Goal: Check status: Check status

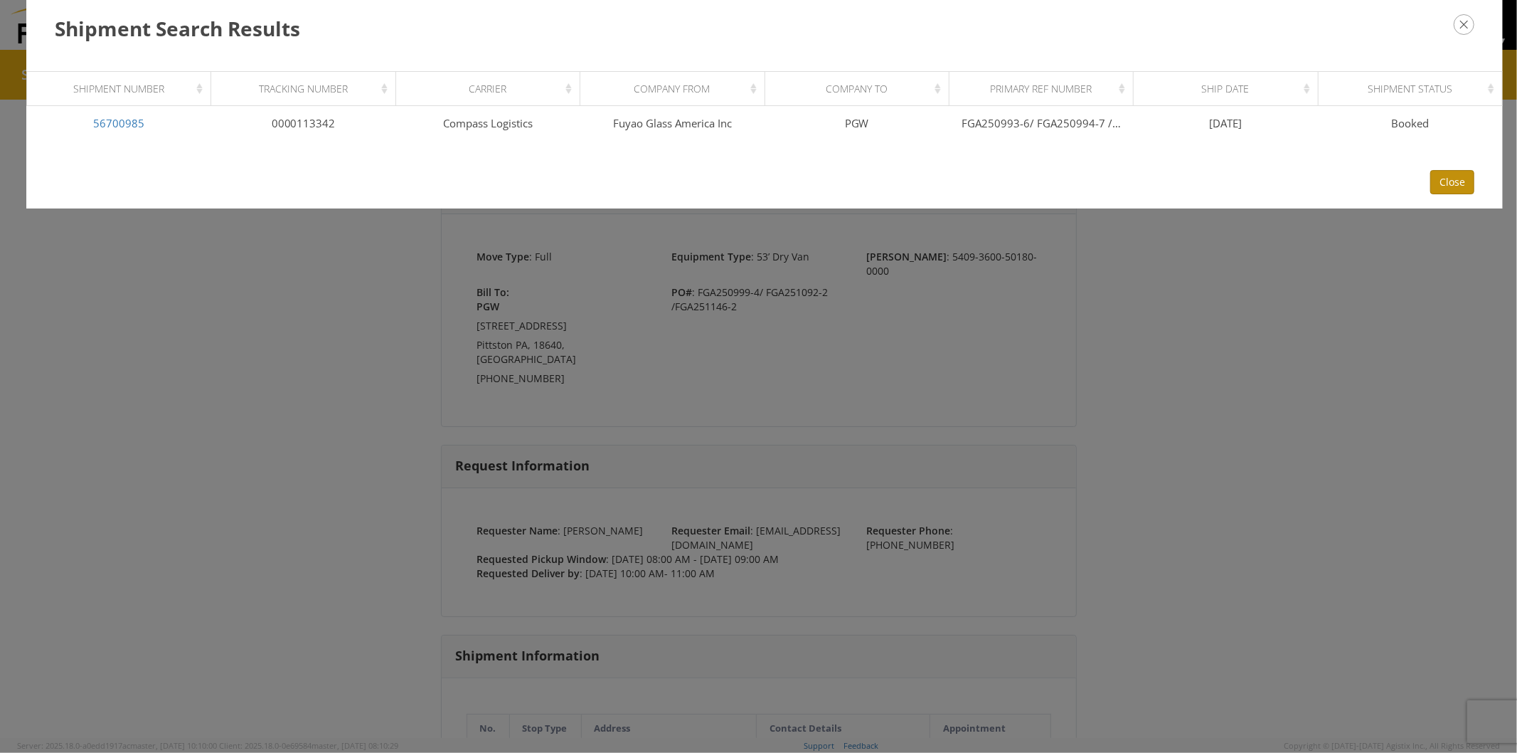
click at [1451, 179] on button "Close" at bounding box center [1453, 182] width 44 height 24
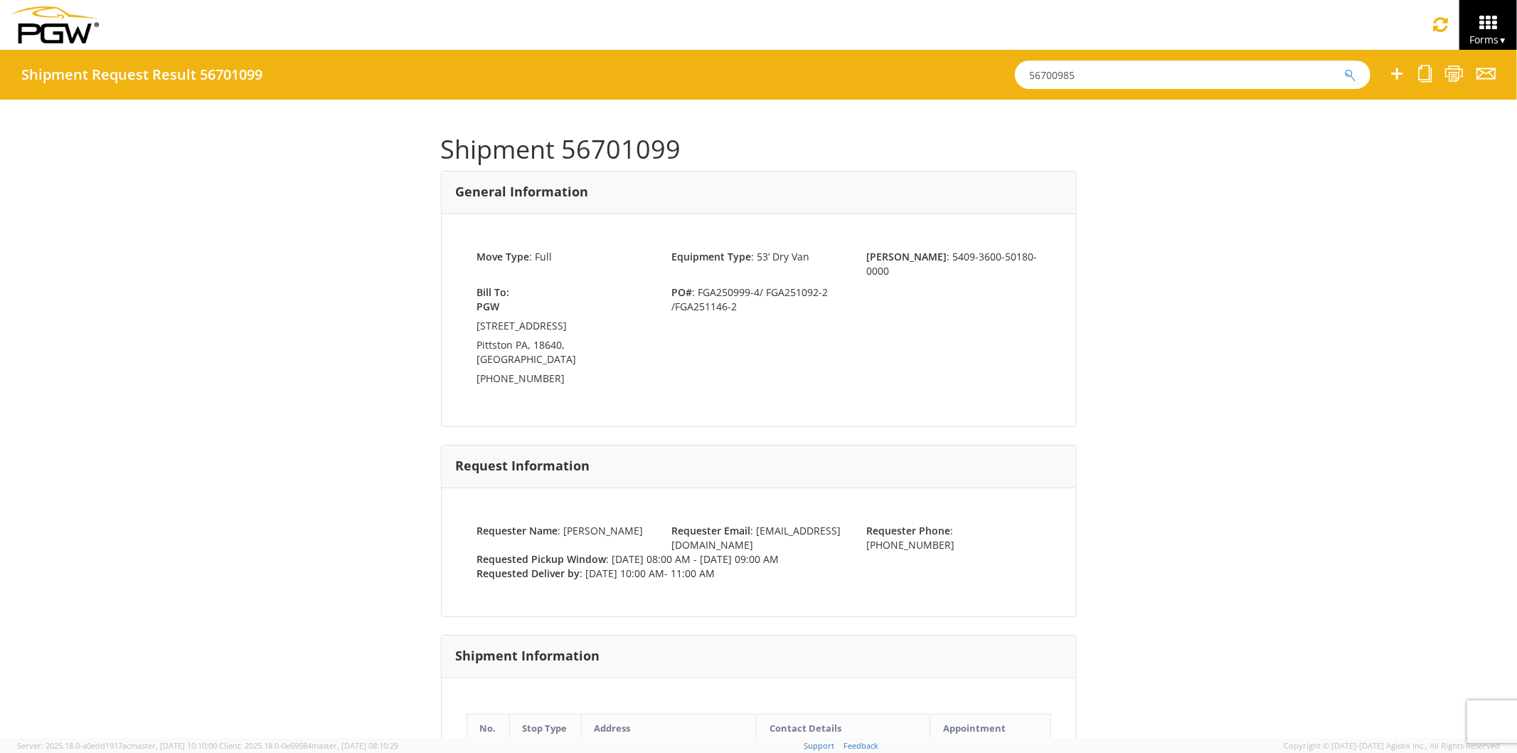
drag, startPoint x: 1106, startPoint y: 81, endPoint x: 719, endPoint y: 68, distance: 387.2
click at [727, 67] on div "Shipment Request Result 56701099 56700985" at bounding box center [758, 75] width 1517 height 50
paste input "1092"
click at [1344, 68] on button "submit" at bounding box center [1350, 76] width 12 height 17
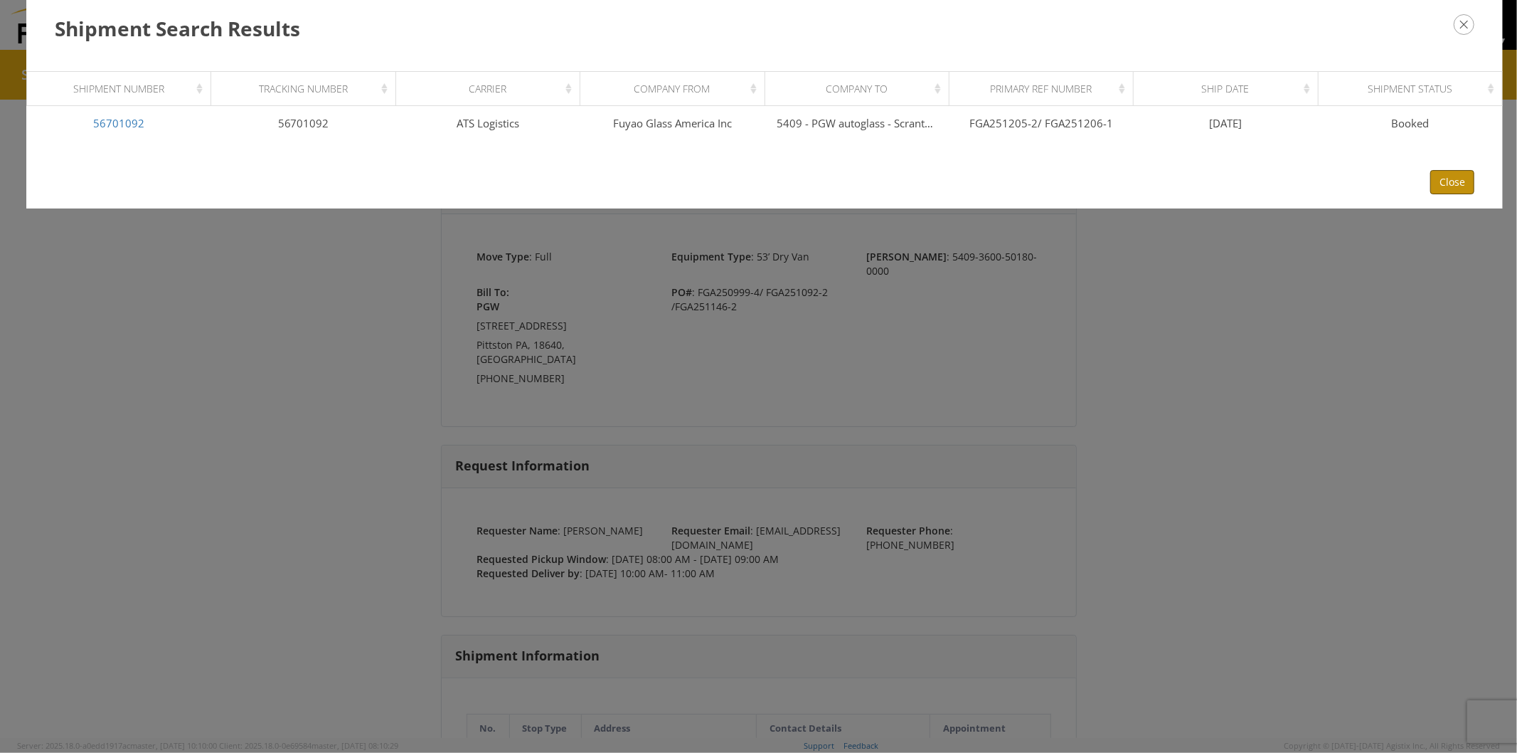
drag, startPoint x: 1441, startPoint y: 176, endPoint x: 1421, endPoint y: 166, distance: 22.3
click at [1441, 175] on button "Close" at bounding box center [1453, 182] width 44 height 24
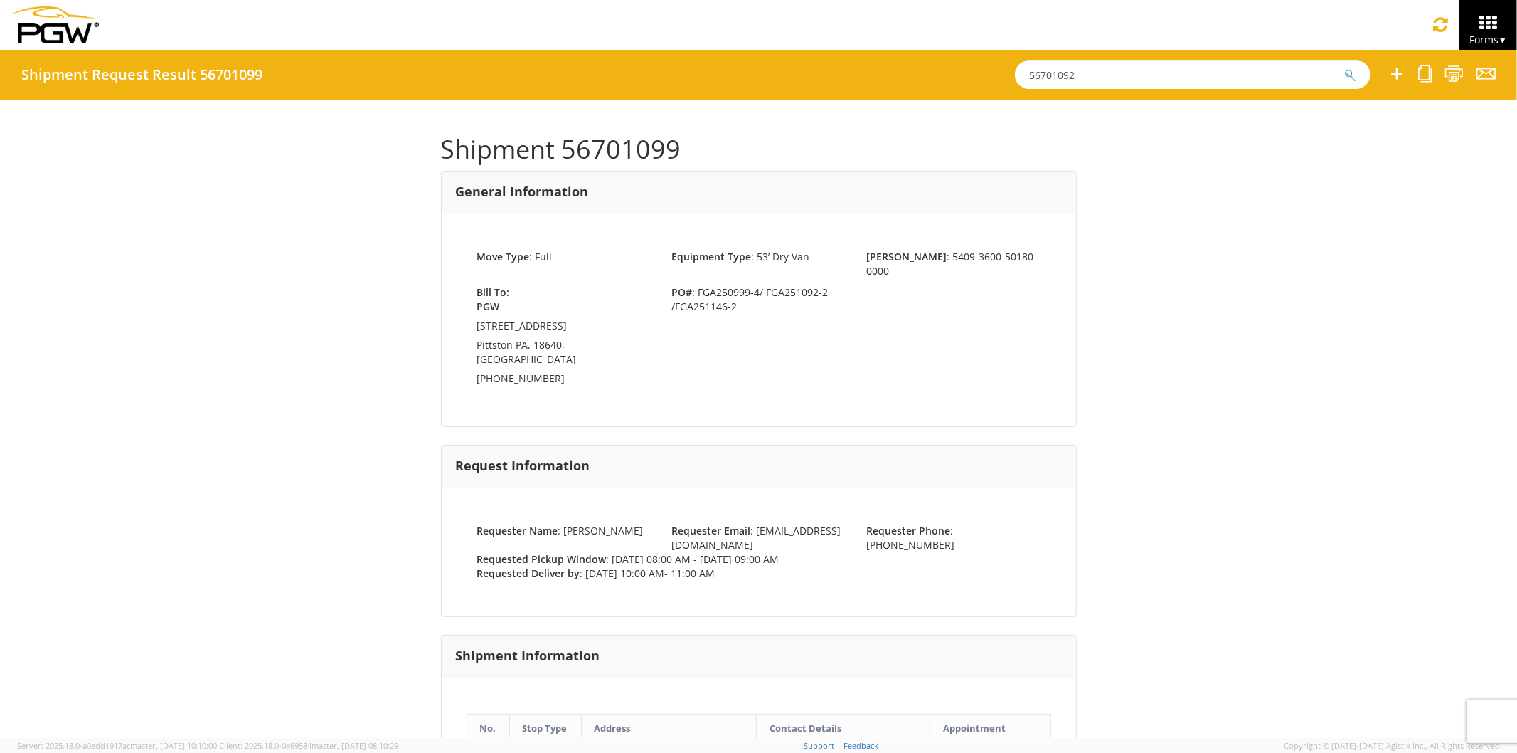
drag, startPoint x: 1063, startPoint y: 78, endPoint x: 701, endPoint y: 86, distance: 361.5
click at [716, 102] on div "Shipment Request Result 56701099 56701092 Shipment 56701099 General Information…" at bounding box center [758, 394] width 1517 height 688
paste input "06"
click at [1344, 68] on button "submit" at bounding box center [1350, 76] width 12 height 17
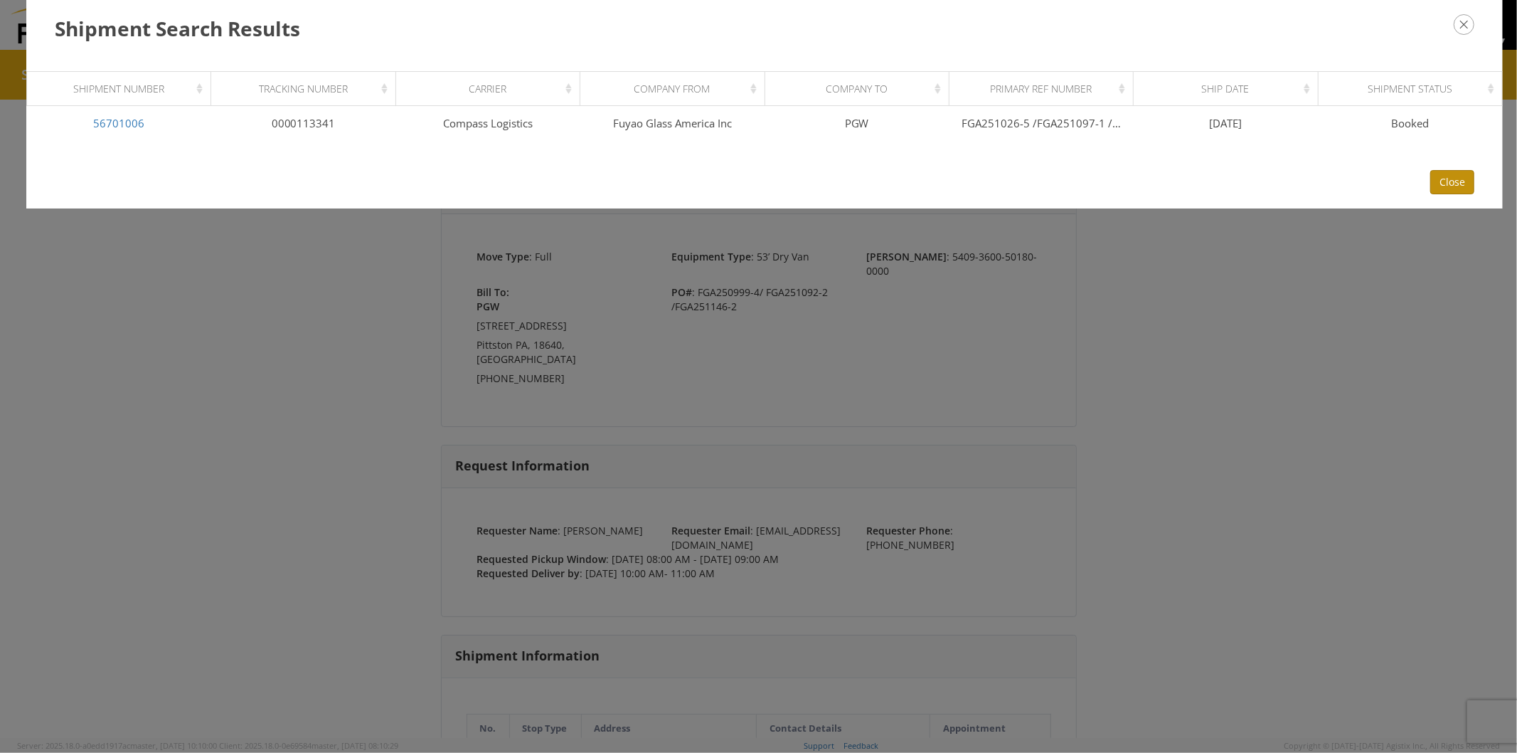
drag, startPoint x: 1448, startPoint y: 180, endPoint x: 1261, endPoint y: 120, distance: 196.6
click at [1448, 179] on button "Close" at bounding box center [1453, 182] width 44 height 24
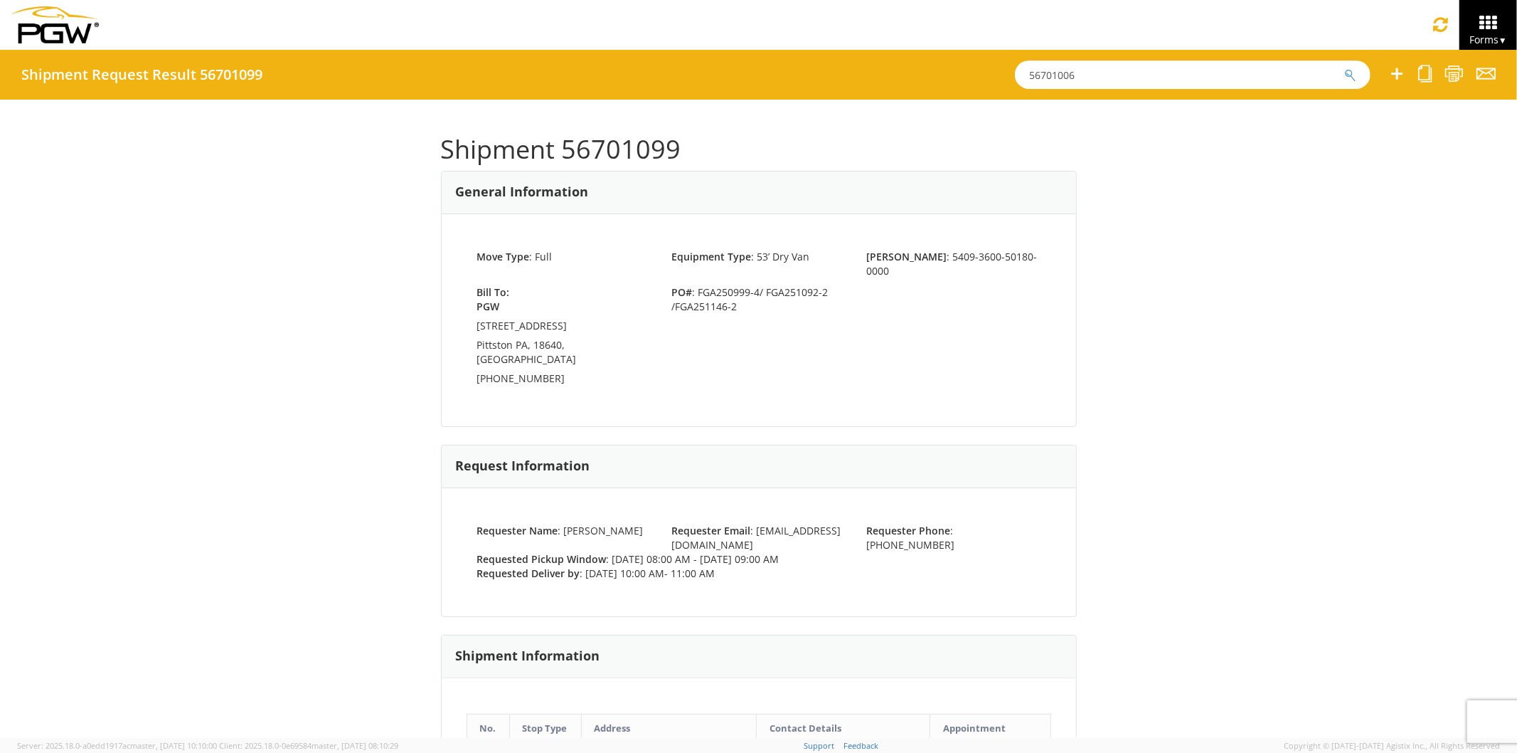
drag, startPoint x: 923, startPoint y: 71, endPoint x: 808, endPoint y: 77, distance: 114.7
click at [810, 77] on div "Shipment Request Result 56701099 56701006" at bounding box center [758, 75] width 1517 height 50
paste input "0985"
type input "56700985"
click at [1344, 68] on button "submit" at bounding box center [1350, 76] width 12 height 17
